Goal: Task Accomplishment & Management: Manage account settings

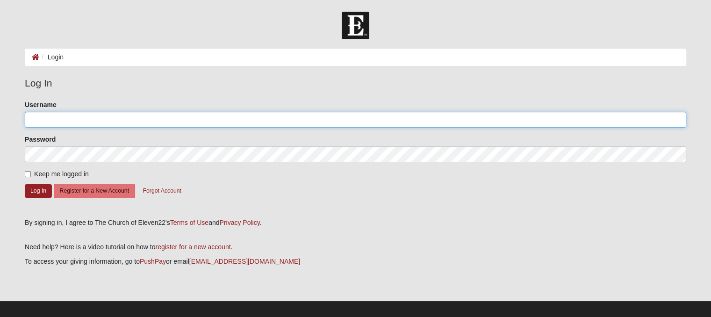
type input "JRaisner"
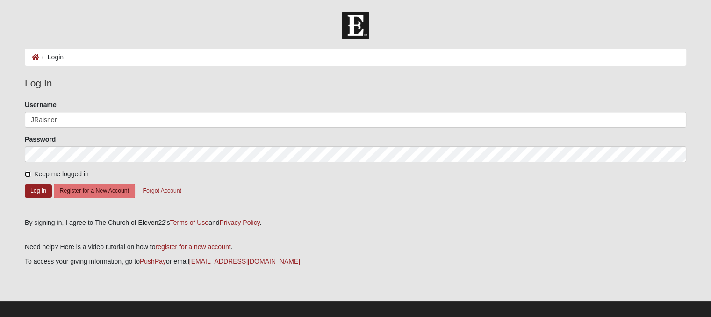
click at [27, 171] on input "Keep me logged in" at bounding box center [28, 174] width 6 height 6
checkbox input "true"
click at [36, 192] on button "Log In" at bounding box center [38, 191] width 27 height 14
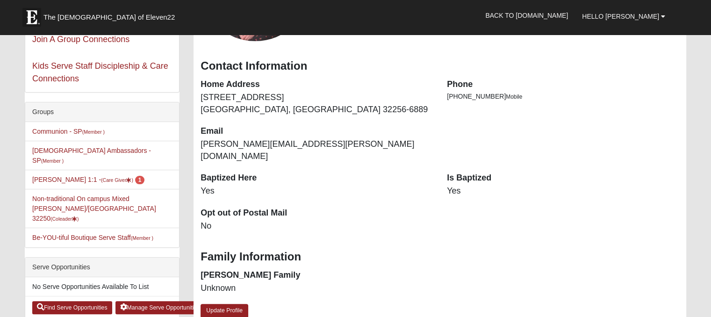
scroll to position [161, 0]
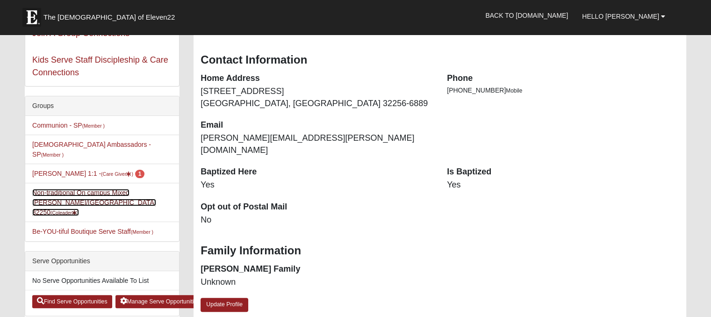
click at [79, 191] on link "Non-traditional On campus Mixed Raisner/Dugard 32250 (Coleader )" at bounding box center [94, 202] width 124 height 27
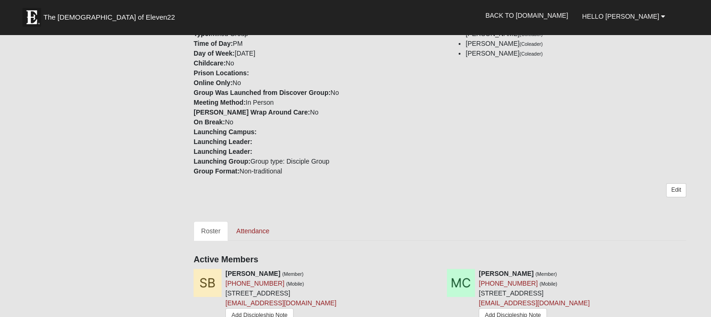
scroll to position [252, 0]
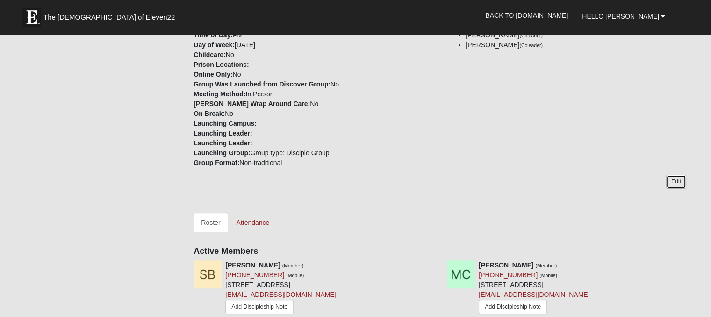
click at [676, 175] on link "Edit" at bounding box center [676, 182] width 20 height 14
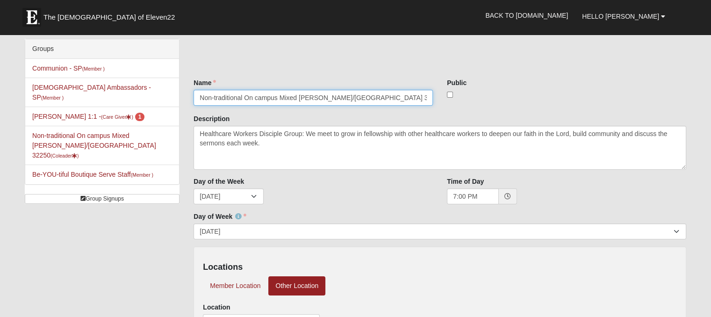
drag, startPoint x: 344, startPoint y: 96, endPoint x: 297, endPoint y: 98, distance: 46.8
click at [297, 98] on input "Non-traditional On campus Mixed Raisner/Dugard 32250" at bounding box center [312, 98] width 239 height 16
type input "Non-traditional On campus Mixed Healthcare Workers DG 32250"
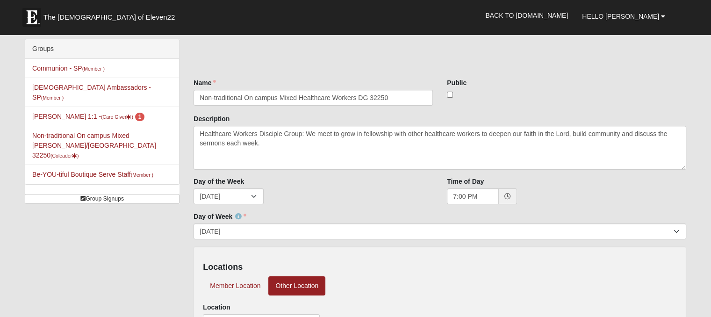
click at [343, 64] on div "Name Non-traditional On campus Mixed Healthcare Workers DG 32250 Name is requir…" at bounding box center [439, 236] width 493 height 394
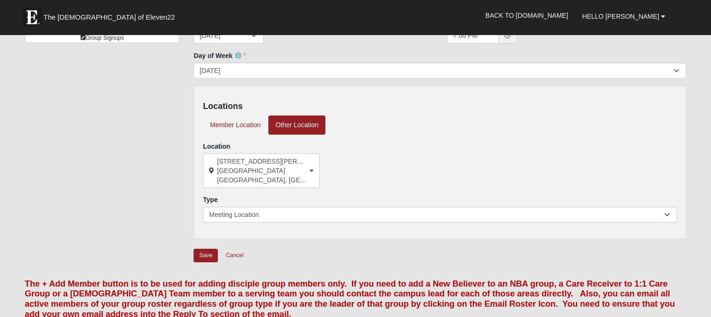
scroll to position [162, 0]
click at [198, 253] on input "Save" at bounding box center [205, 255] width 24 height 14
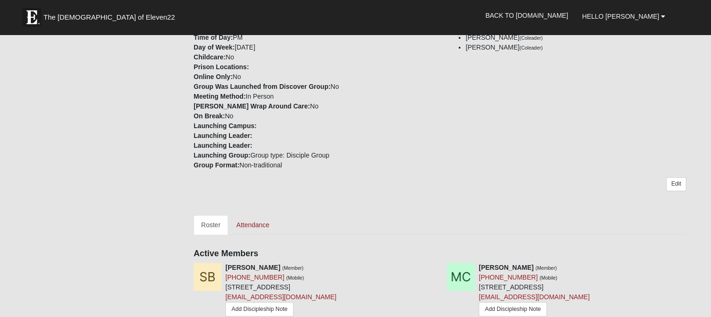
scroll to position [260, 0]
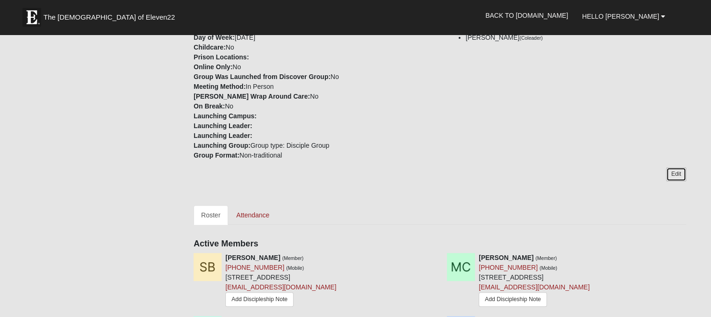
click at [672, 175] on link "Edit" at bounding box center [676, 174] width 20 height 14
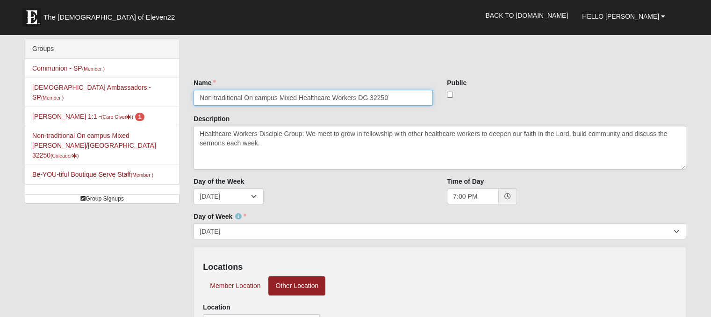
click at [355, 97] on input "Non-traditional On campus Mixed Healthcare Workers DG 32250" at bounding box center [312, 98] width 239 height 16
type input "Non-traditional On campus Mixed Healthcare Worker DG 32250"
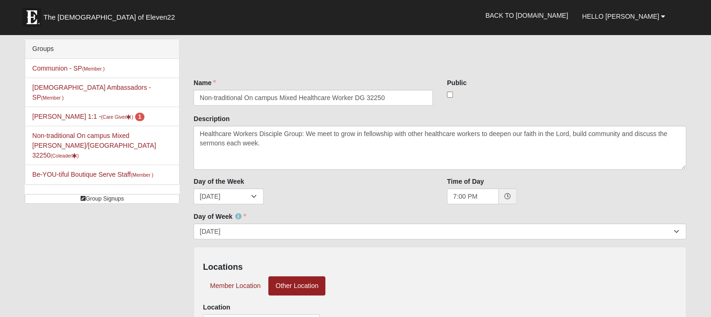
click at [543, 65] on div "Name Non-traditional On campus Mixed Healthcare Worker DG 32250 Name is require…" at bounding box center [439, 236] width 493 height 394
click at [449, 94] on input "checkbox" at bounding box center [450, 95] width 6 height 6
checkbox input "false"
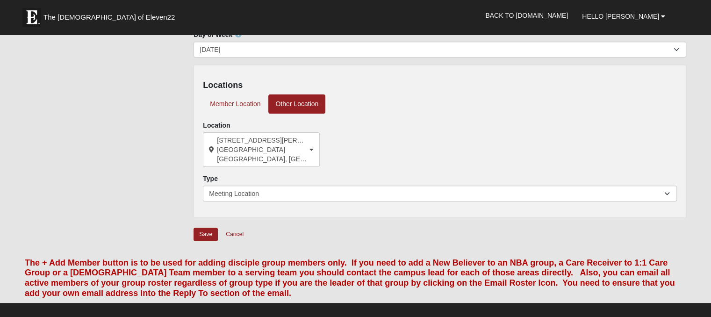
scroll to position [198, 0]
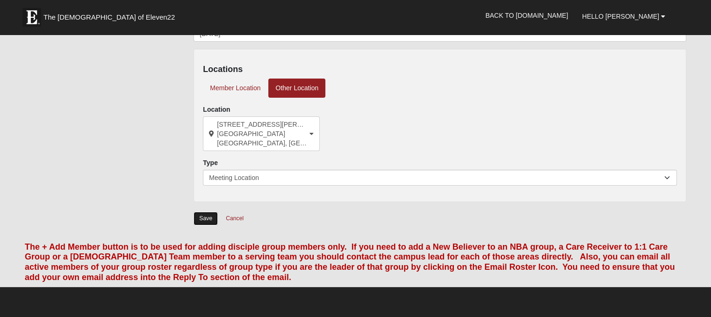
click at [202, 216] on input "Save" at bounding box center [205, 219] width 24 height 14
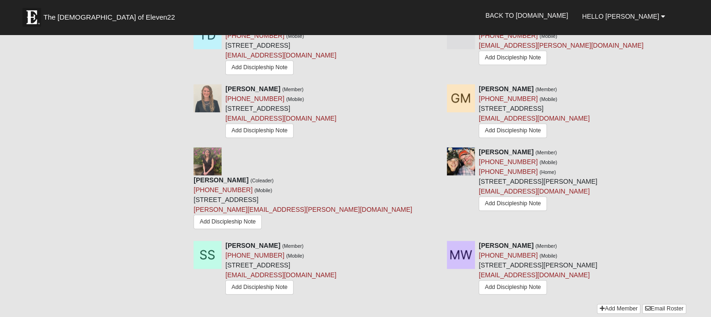
scroll to position [624, 0]
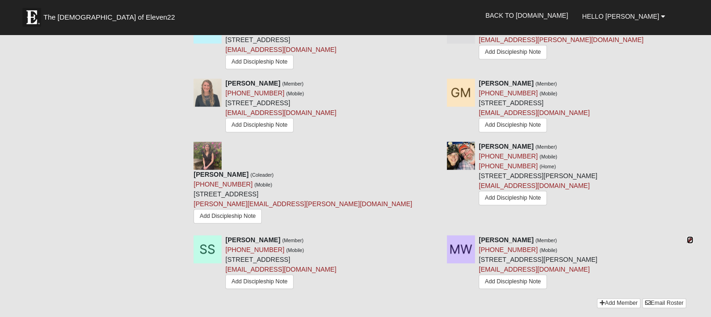
click at [688, 236] on icon at bounding box center [690, 239] width 7 height 7
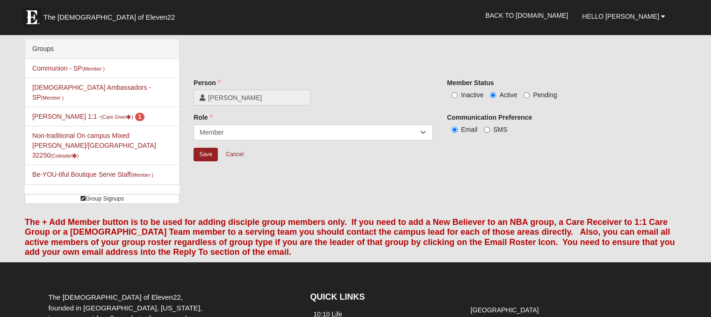
click at [452, 90] on div "Inactive Active Pending" at bounding box center [566, 95] width 239 height 10
click at [454, 97] on input "Inactive" at bounding box center [454, 95] width 6 height 6
radio input "true"
click at [205, 156] on input "Save" at bounding box center [205, 155] width 24 height 14
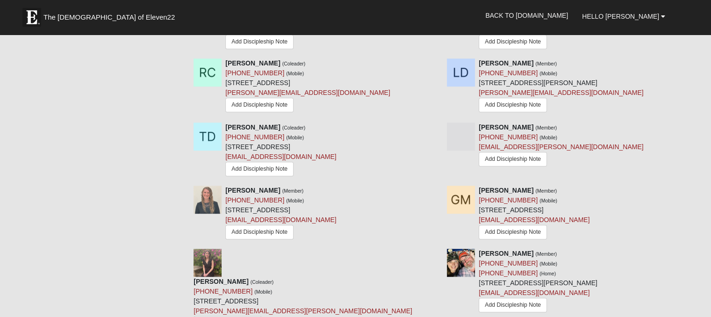
scroll to position [487, 0]
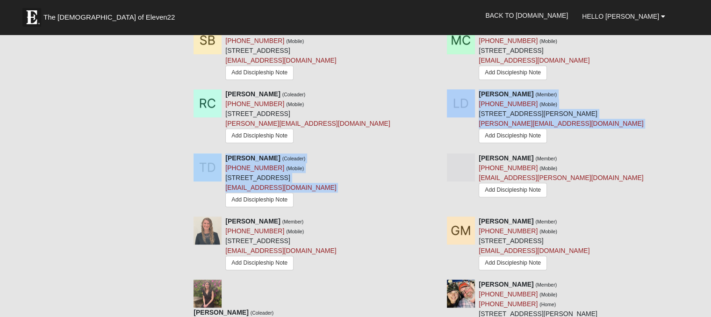
drag, startPoint x: 709, startPoint y: 167, endPoint x: 717, endPoint y: 129, distance: 38.8
click at [710, 129] on html "The Church of Eleven22 Hello Jana My Account Log Out Back to COE22.com" at bounding box center [355, 103] width 711 height 1181
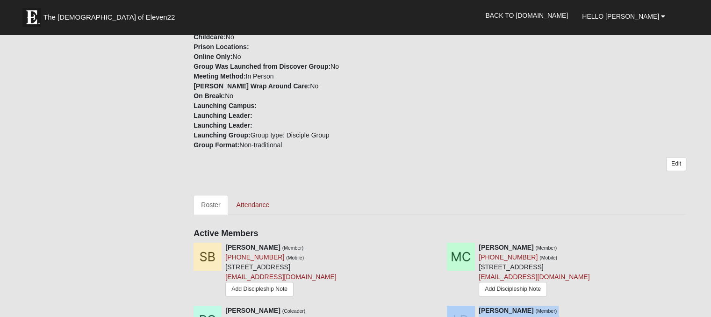
scroll to position [289, 0]
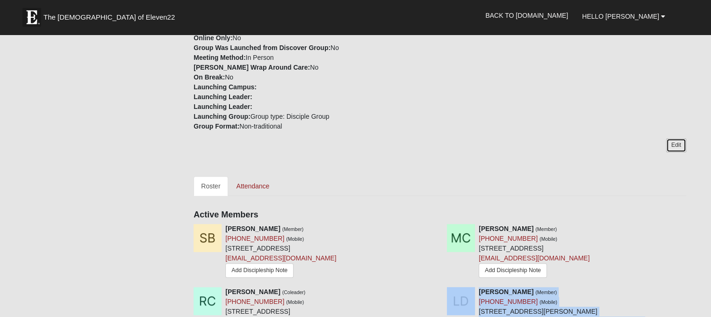
click at [678, 146] on link "Edit" at bounding box center [676, 145] width 20 height 14
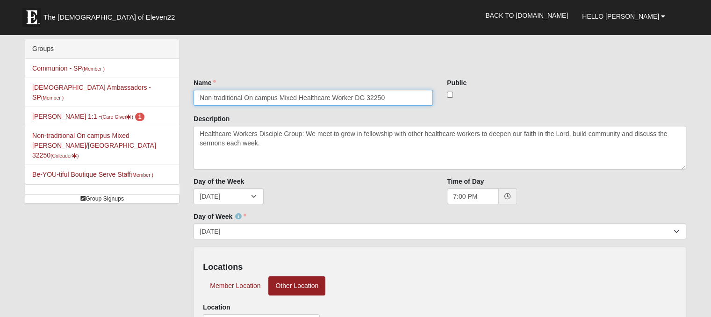
drag, startPoint x: 276, startPoint y: 97, endPoint x: 245, endPoint y: 102, distance: 31.8
click at [245, 102] on input "Non-traditional On campus Mixed Healthcare Worker DG 32250" at bounding box center [312, 98] width 239 height 16
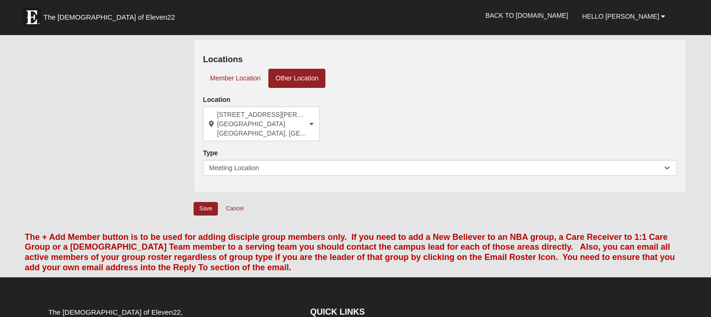
scroll to position [209, 0]
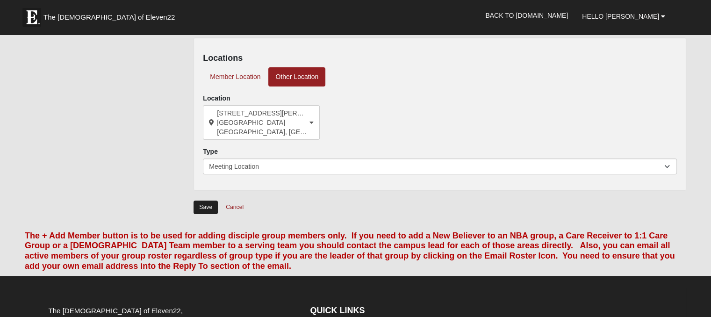
type input "Non-traditional Mixed Healthcare Worker DG 32250"
click at [201, 208] on input "Save" at bounding box center [205, 208] width 24 height 14
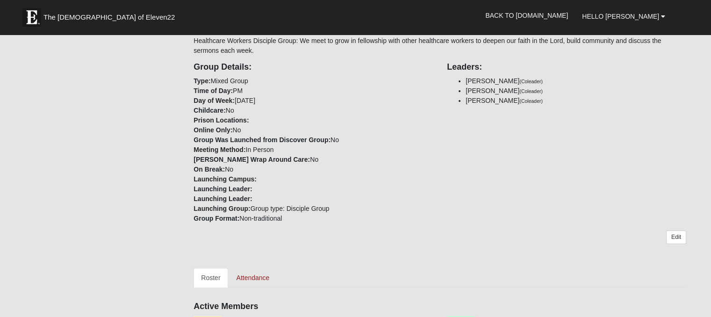
scroll to position [185, 0]
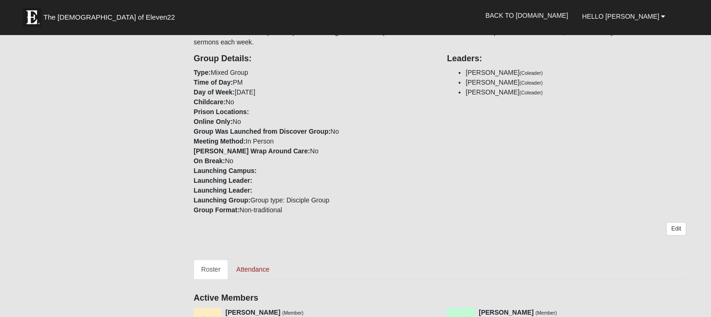
click at [677, 236] on div "Edit" at bounding box center [439, 233] width 493 height 23
click at [677, 230] on link "Edit" at bounding box center [676, 229] width 20 height 14
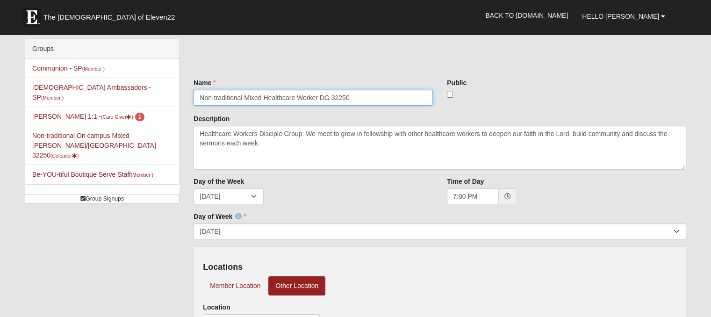
click at [215, 96] on input "Non-traditional Mixed Healthcare Worker DG 32250" at bounding box center [312, 98] width 239 height 16
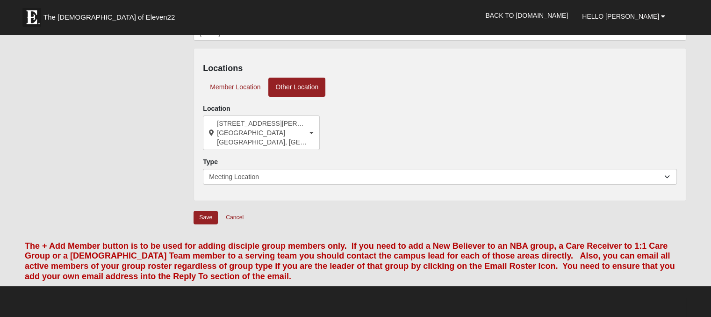
scroll to position [279, 0]
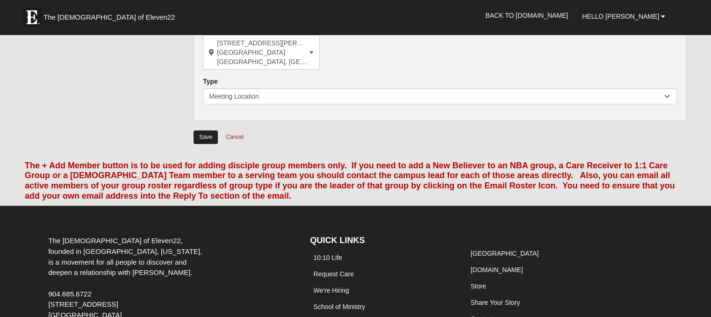
type input "Non-Traditional Mixed Healthcare Worker DG 32250"
click at [205, 141] on input "Save" at bounding box center [205, 137] width 24 height 14
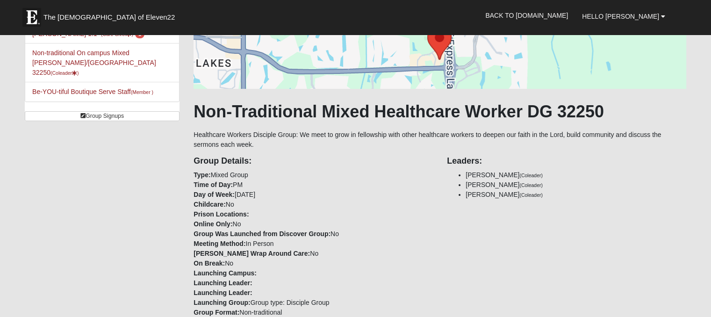
scroll to position [0, 0]
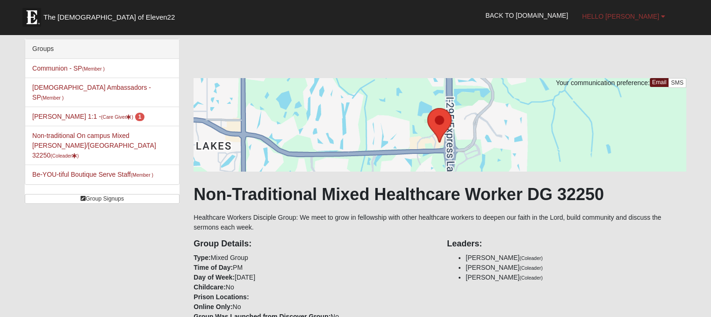
click at [615, 17] on link "Hello [PERSON_NAME]" at bounding box center [623, 16] width 97 height 23
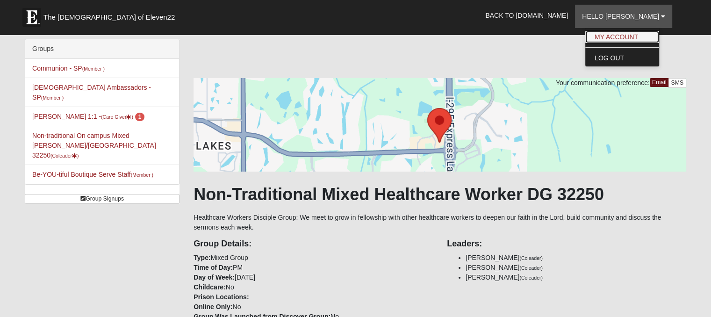
click at [622, 37] on link "My Account" at bounding box center [622, 37] width 74 height 12
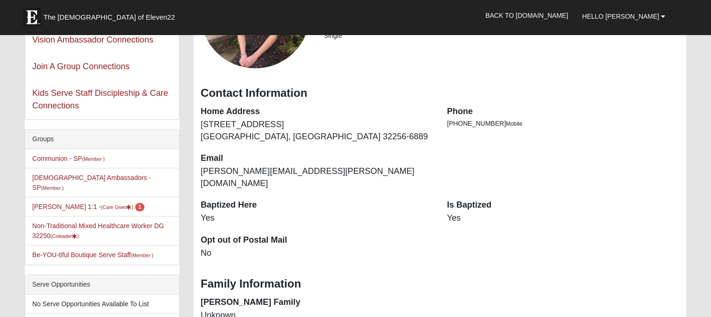
scroll to position [126, 0]
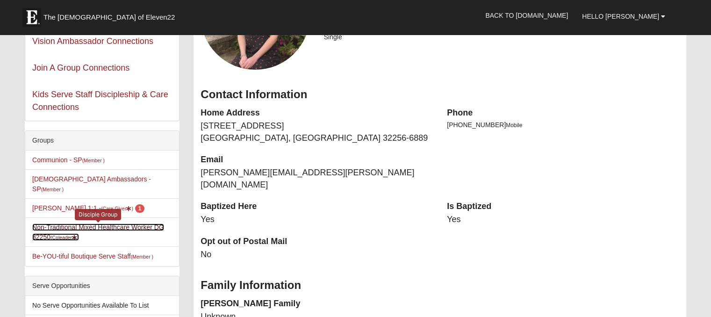
click at [117, 223] on link "Non-Traditional Mixed Healthcare Worker DG 32250 (Coleader )" at bounding box center [98, 231] width 132 height 17
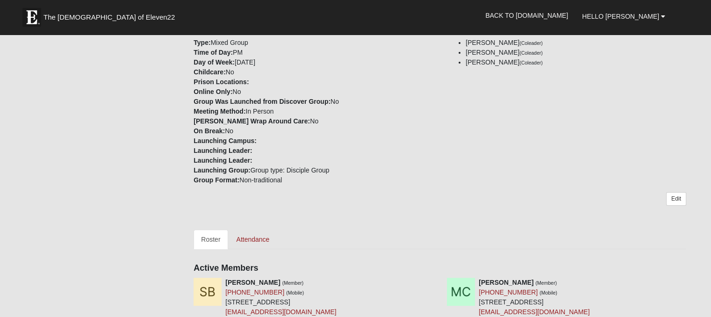
scroll to position [244, 0]
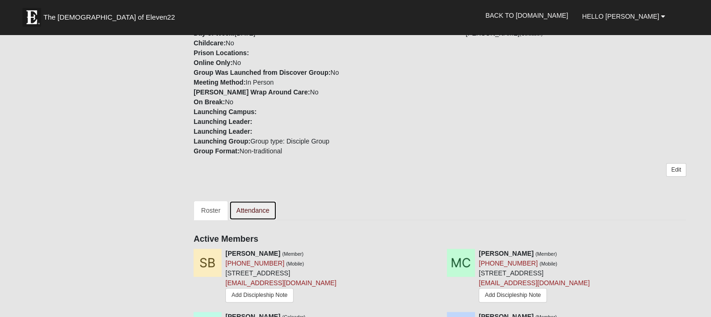
click at [254, 213] on link "Attendance" at bounding box center [253, 211] width 48 height 20
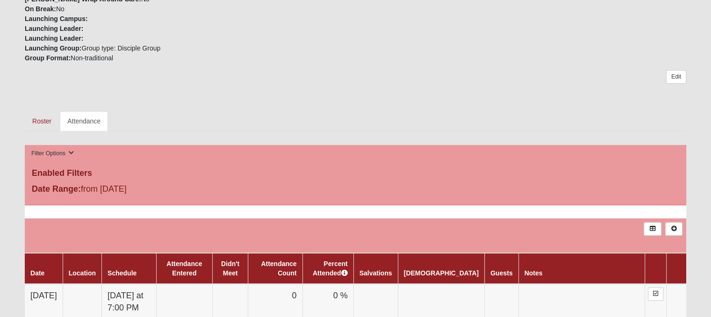
scroll to position [458, 0]
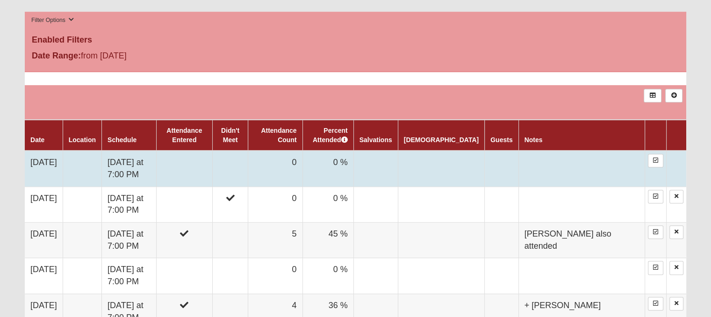
click at [248, 165] on td at bounding box center [230, 168] width 36 height 36
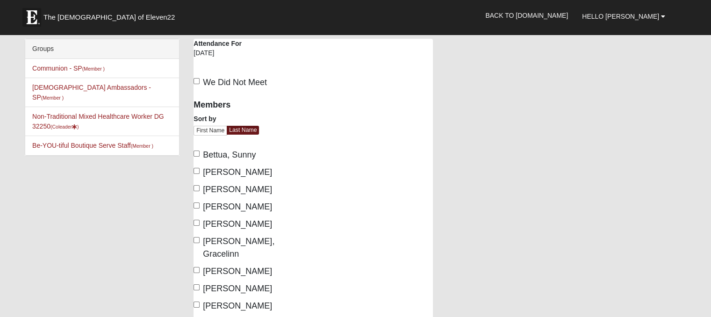
click at [233, 85] on span "We Did Not Meet" at bounding box center [235, 82] width 64 height 9
click at [200, 84] on input "We Did Not Meet" at bounding box center [196, 81] width 6 height 6
checkbox input "true"
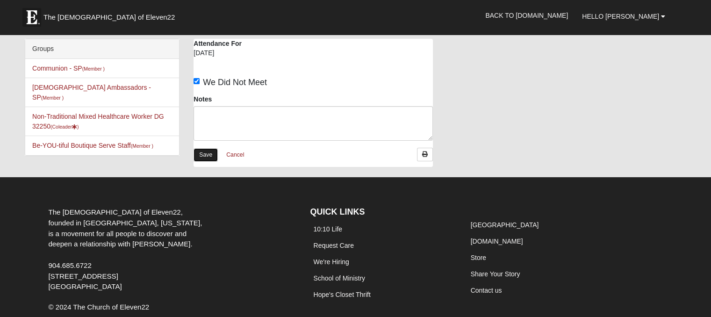
click at [210, 152] on link "Save" at bounding box center [205, 155] width 24 height 14
